Goal: Information Seeking & Learning: Learn about a topic

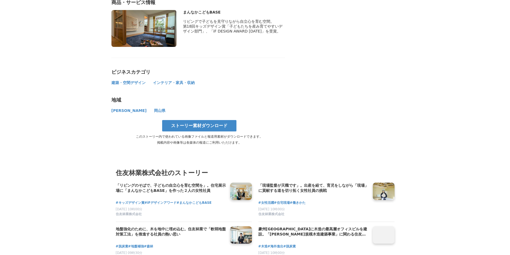
scroll to position [2868, 0]
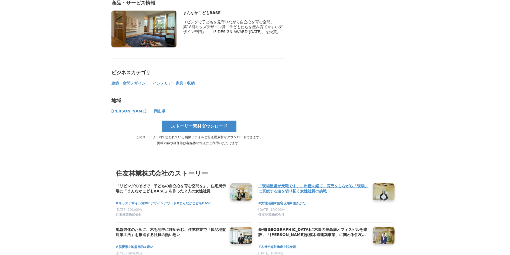
click at [286, 183] on h4 "「現場監督が天職です」。出産を経て、育児をしながら「現場」に貢献する道を切り拓く女性社員の挑戦" at bounding box center [313, 188] width 110 height 11
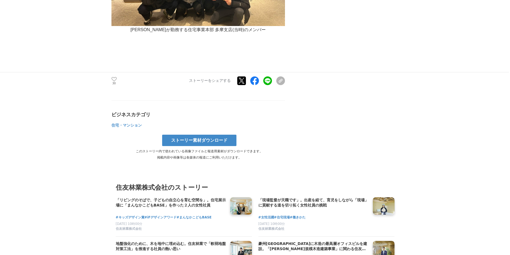
scroll to position [2944, 0]
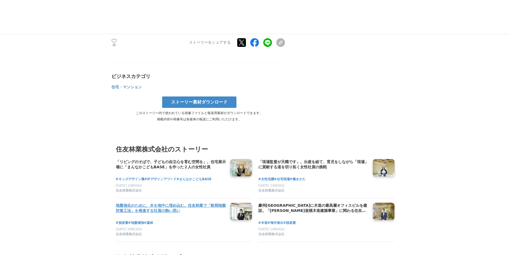
click at [169, 203] on h4 "地盤強化のために、木を地中に埋め込む。住友林業で「軟弱地盤対策工法」を推進する社員の熱い思い" at bounding box center [171, 208] width 110 height 11
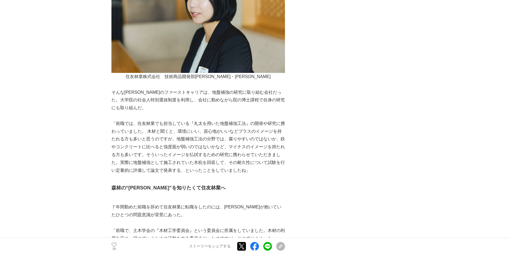
scroll to position [535, 0]
